Goal: Transaction & Acquisition: Purchase product/service

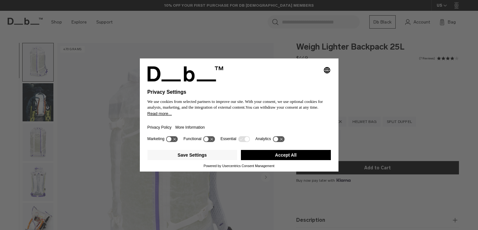
click at [328, 66] on icon "Select language" at bounding box center [327, 70] width 8 height 8
click at [401, 106] on div "Privacy Settings We use cookies from selected partners to improve our site. Wit…" at bounding box center [239, 115] width 478 height 230
drag, startPoint x: 174, startPoint y: 142, endPoint x: 203, endPoint y: 143, distance: 29.6
click at [174, 142] on icon at bounding box center [172, 139] width 12 height 6
click at [166, 142] on div "Marketing" at bounding box center [162, 139] width 31 height 6
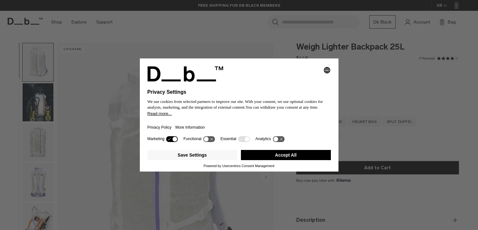
click at [168, 142] on icon at bounding box center [172, 139] width 12 height 6
click at [189, 157] on button "Save Settings" at bounding box center [192, 155] width 90 height 10
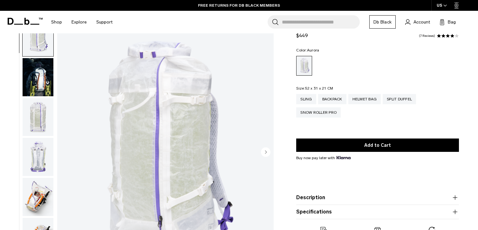
scroll to position [25, 0]
click at [369, 100] on div "Helmet Bag" at bounding box center [364, 99] width 33 height 10
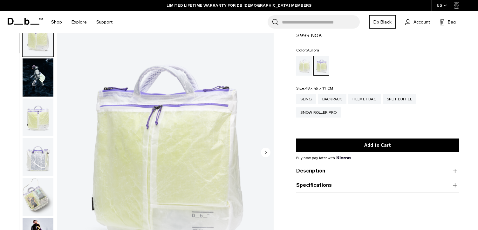
scroll to position [50, 0]
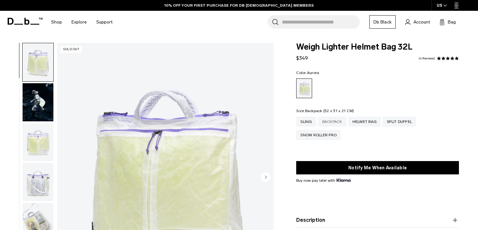
click at [341, 121] on div "Backpack" at bounding box center [332, 122] width 28 height 10
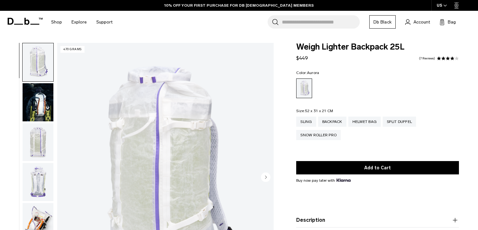
click at [28, 99] on img "button" at bounding box center [38, 102] width 31 height 38
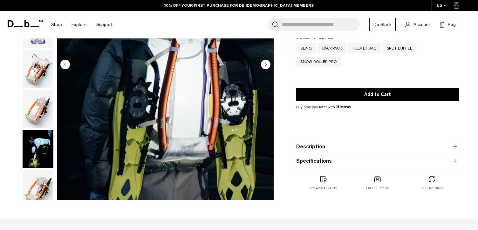
scroll to position [113, 0]
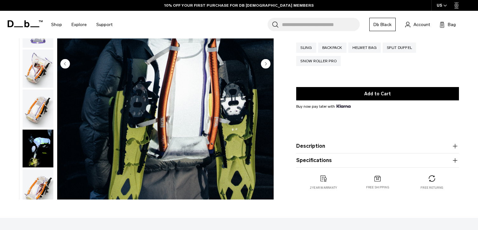
click at [31, 71] on img "button" at bounding box center [38, 69] width 31 height 38
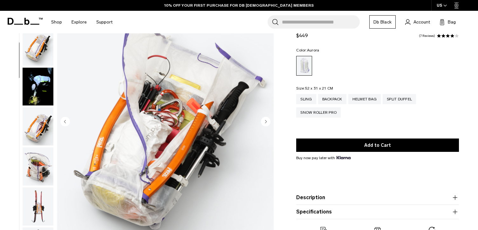
scroll to position [47, 0]
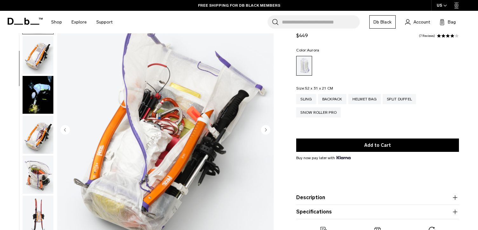
click at [35, 140] on img "button" at bounding box center [38, 135] width 31 height 38
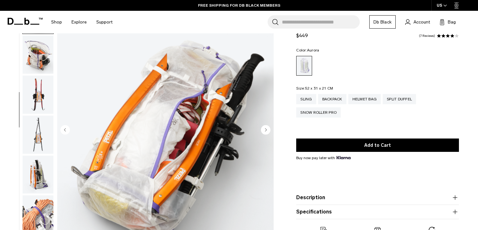
click at [37, 126] on img "button" at bounding box center [38, 135] width 31 height 38
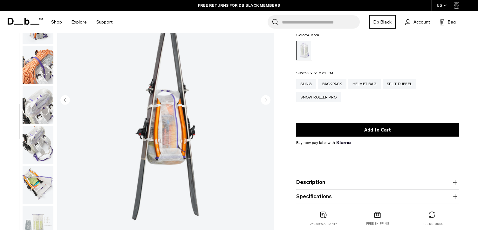
scroll to position [134, 0]
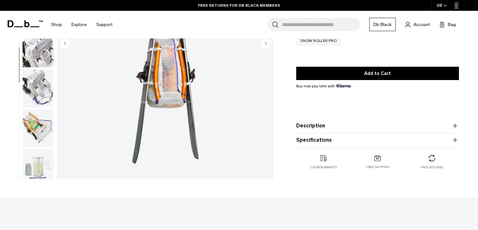
drag, startPoint x: 306, startPoint y: 125, endPoint x: 314, endPoint y: 124, distance: 8.0
click at [306, 125] on button "Description" at bounding box center [377, 126] width 163 height 8
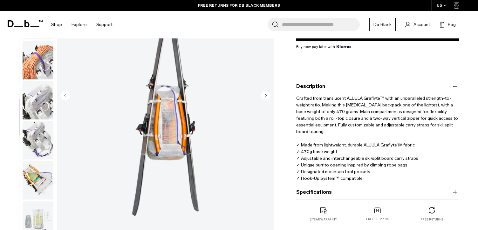
click at [301, 191] on button "Specifications" at bounding box center [377, 192] width 163 height 8
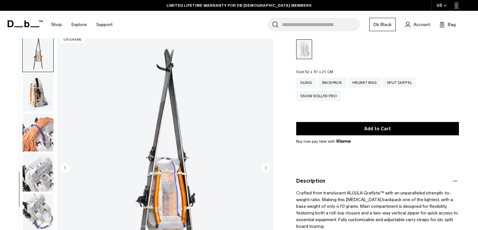
scroll to position [20, 0]
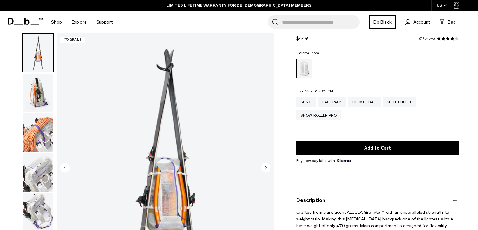
click at [36, 169] on img "button" at bounding box center [38, 173] width 31 height 38
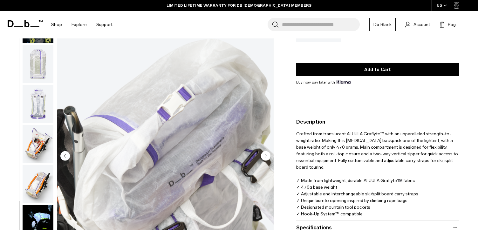
scroll to position [0, 0]
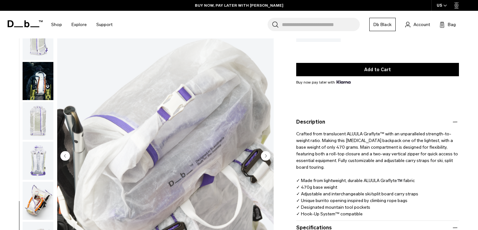
click at [40, 45] on img "button" at bounding box center [38, 41] width 31 height 38
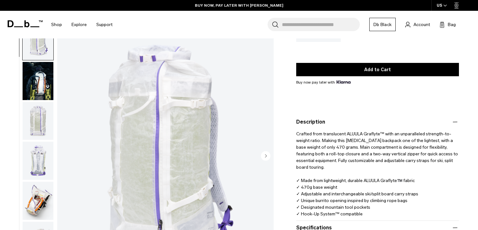
click at [41, 87] on img "button" at bounding box center [38, 81] width 31 height 38
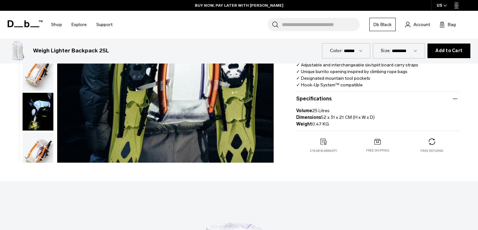
scroll to position [229, 0]
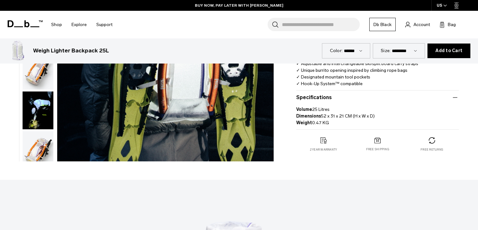
click at [40, 119] on img "button" at bounding box center [38, 111] width 31 height 38
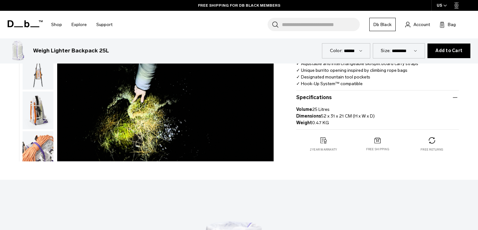
scroll to position [240, 0]
click at [38, 112] on img "button" at bounding box center [38, 111] width 31 height 38
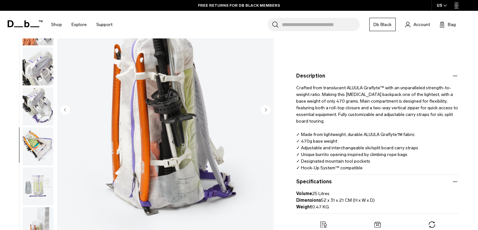
scroll to position [157, 0]
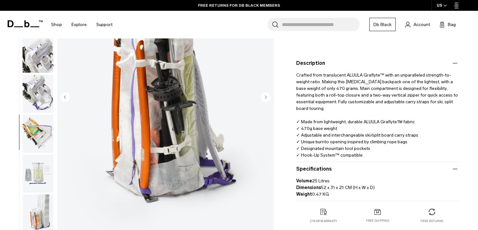
click at [38, 89] on img "button" at bounding box center [38, 94] width 31 height 38
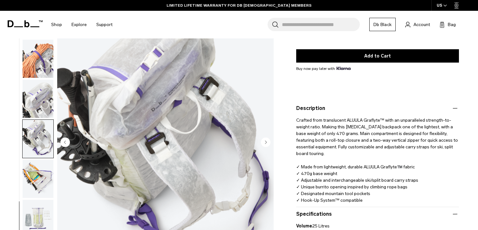
scroll to position [109, 0]
